Goal: Find specific page/section: Find specific page/section

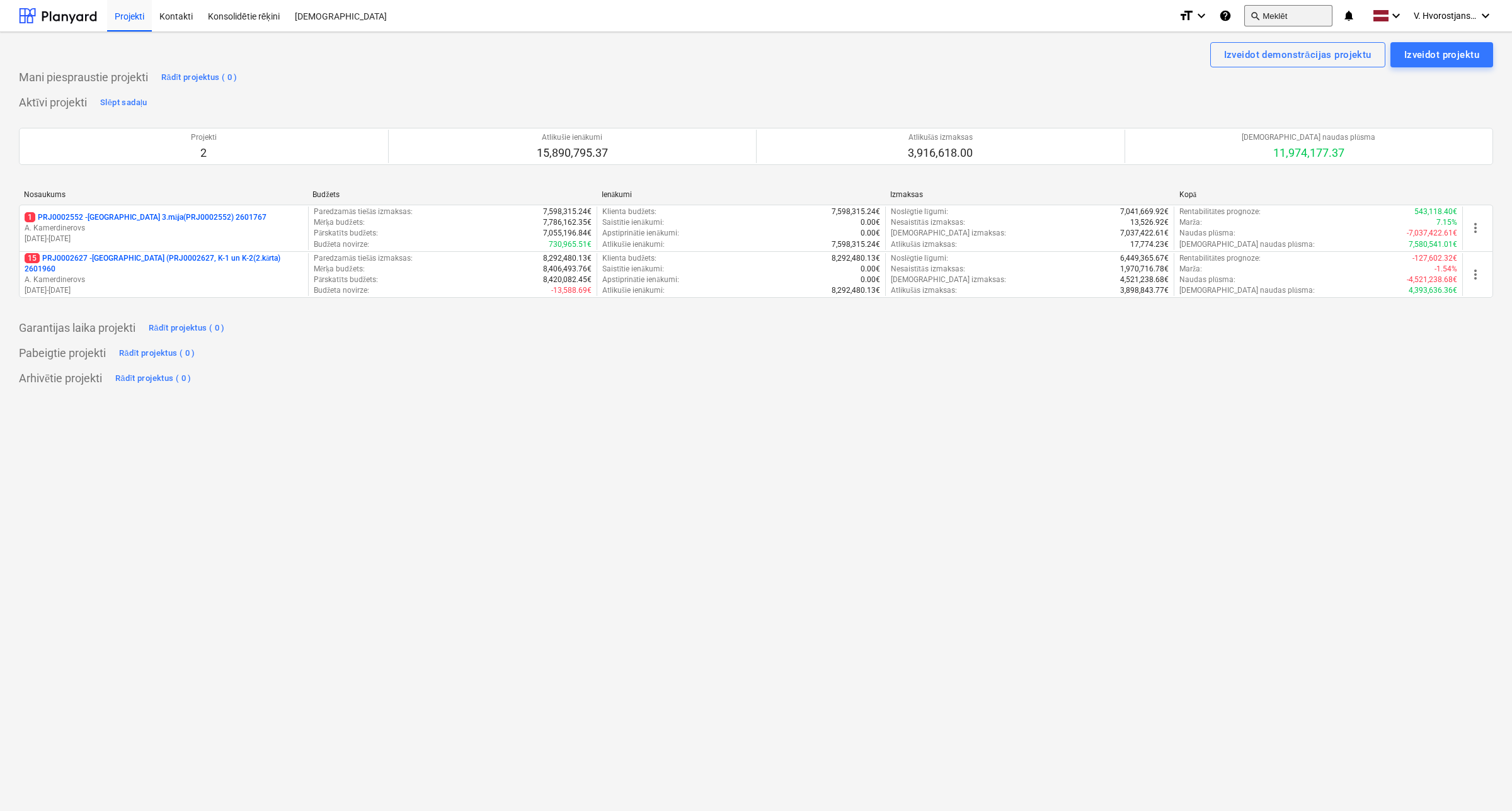
click at [1264, 22] on button "search Meklēt" at bounding box center [1288, 16] width 88 height 22
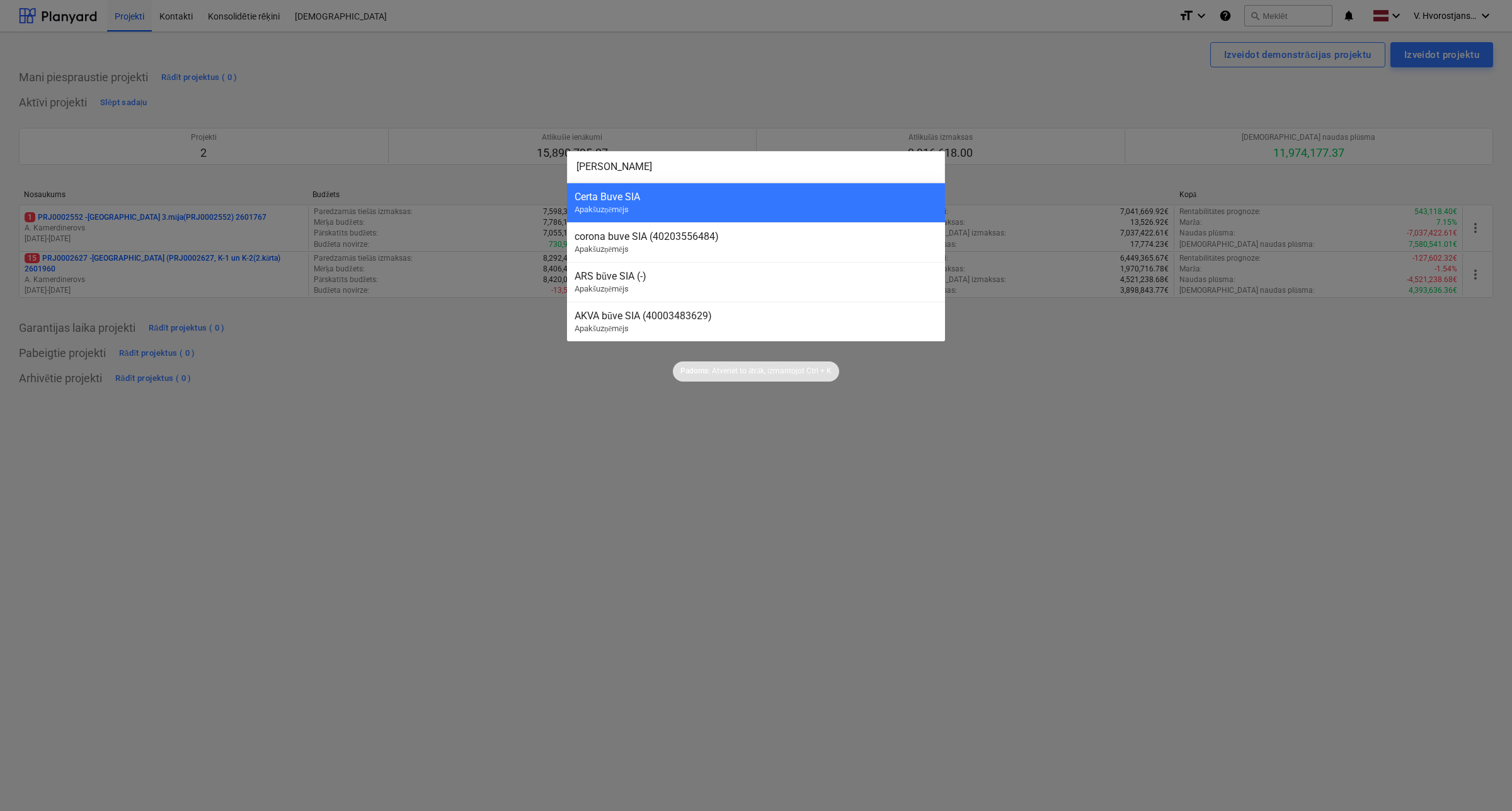
drag, startPoint x: 647, startPoint y: 171, endPoint x: 444, endPoint y: 182, distance: 203.3
click at [444, 182] on div "[PERSON_NAME] [PERSON_NAME] Buve SIA Apakšuzņēmējs corona buve SIA (40203556484…" at bounding box center [756, 406] width 1512 height 811
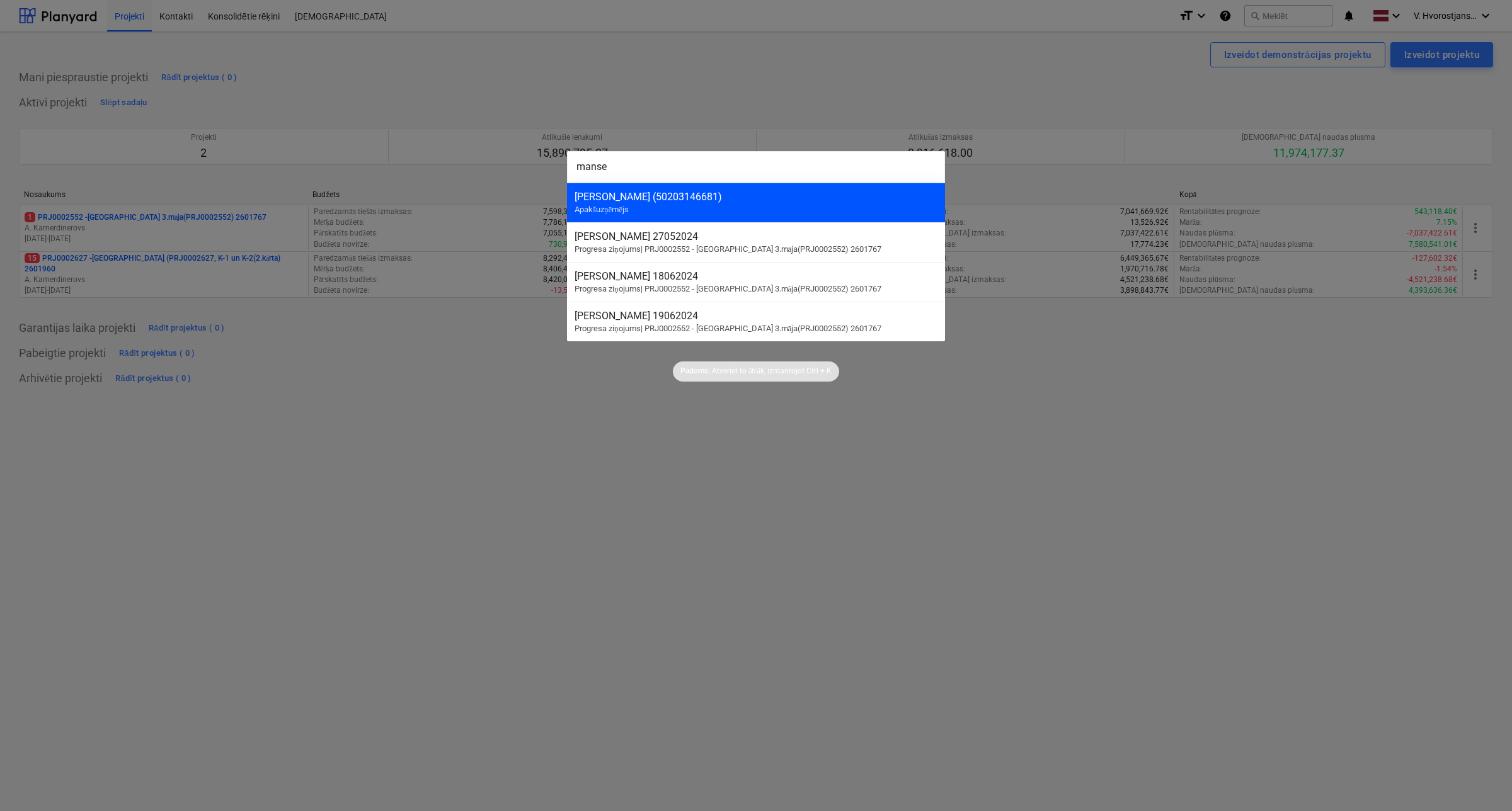
type input "manse"
click at [618, 203] on div "[PERSON_NAME] (50203146681) Apakšuzņēmējs" at bounding box center [756, 202] width 378 height 39
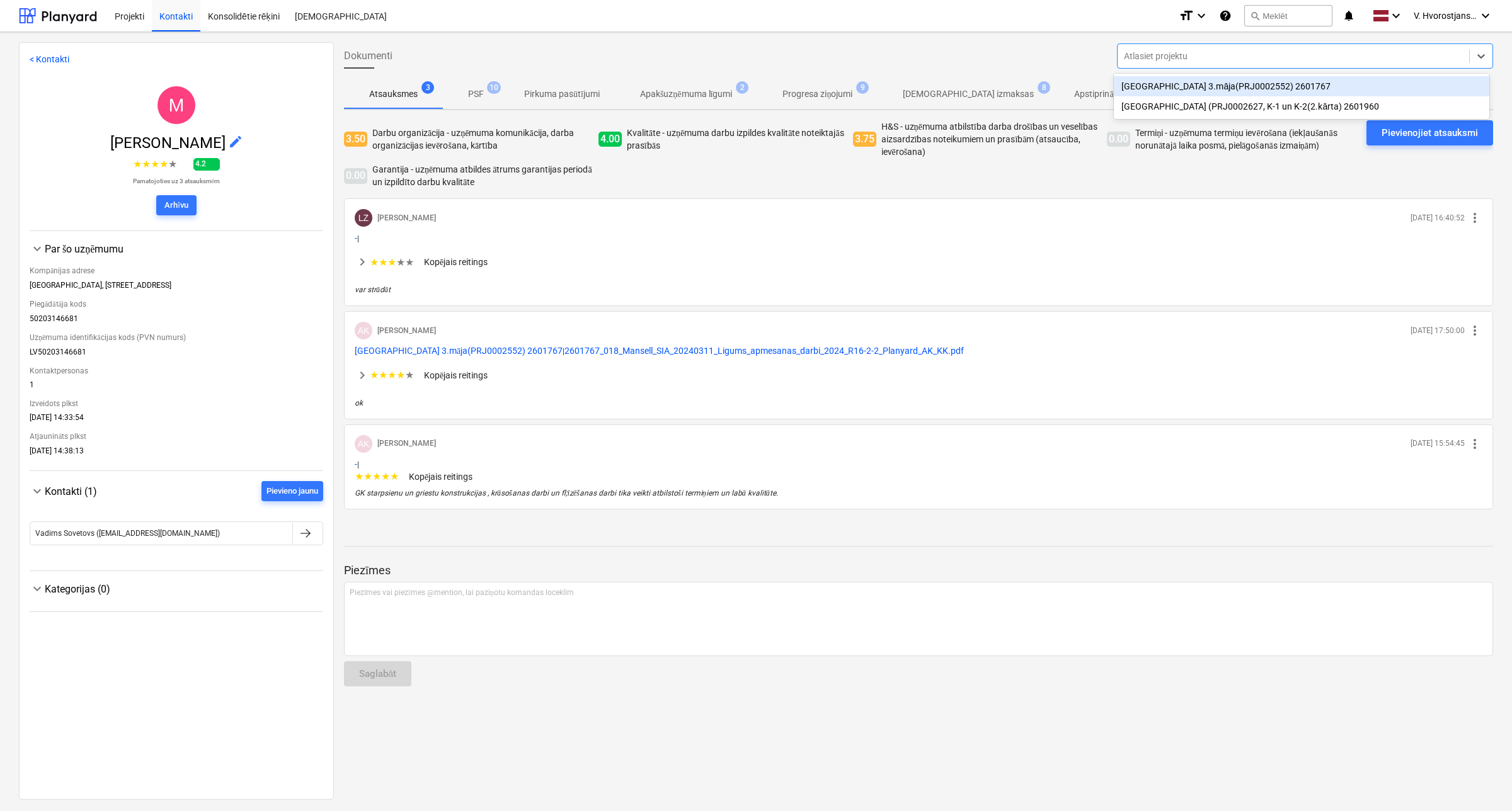
click at [1154, 50] on div at bounding box center [1293, 56] width 339 height 13
type input "R"
type input "r"
drag, startPoint x: 568, startPoint y: 244, endPoint x: 558, endPoint y: 250, distance: 11.7
